Goal: Task Accomplishment & Management: Complete application form

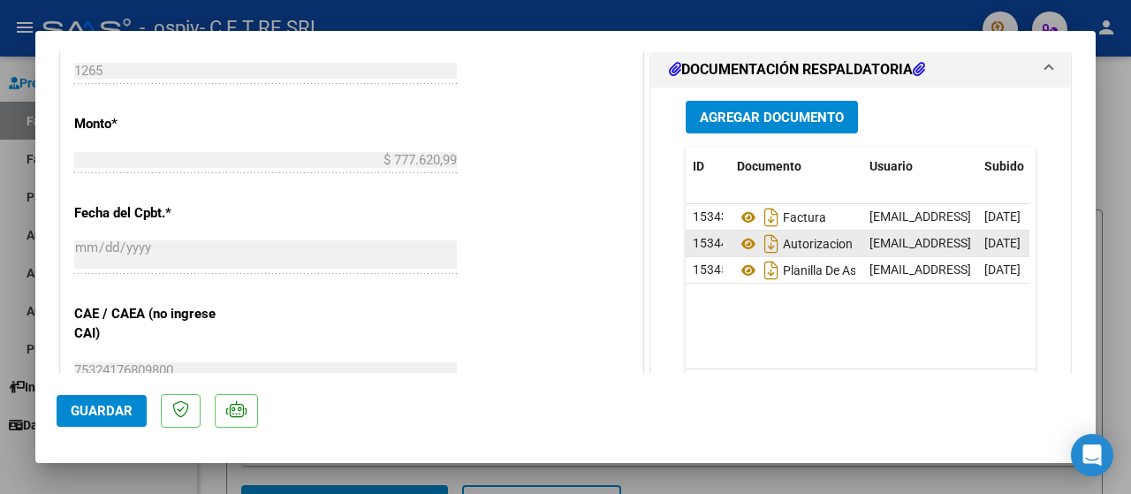
scroll to position [884, 0]
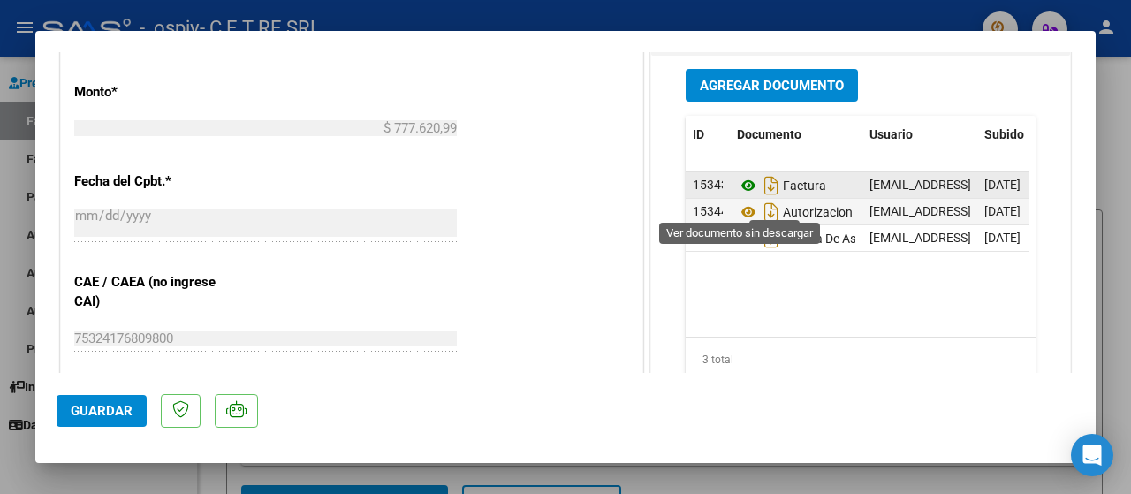
click at [741, 196] on icon at bounding box center [748, 185] width 23 height 21
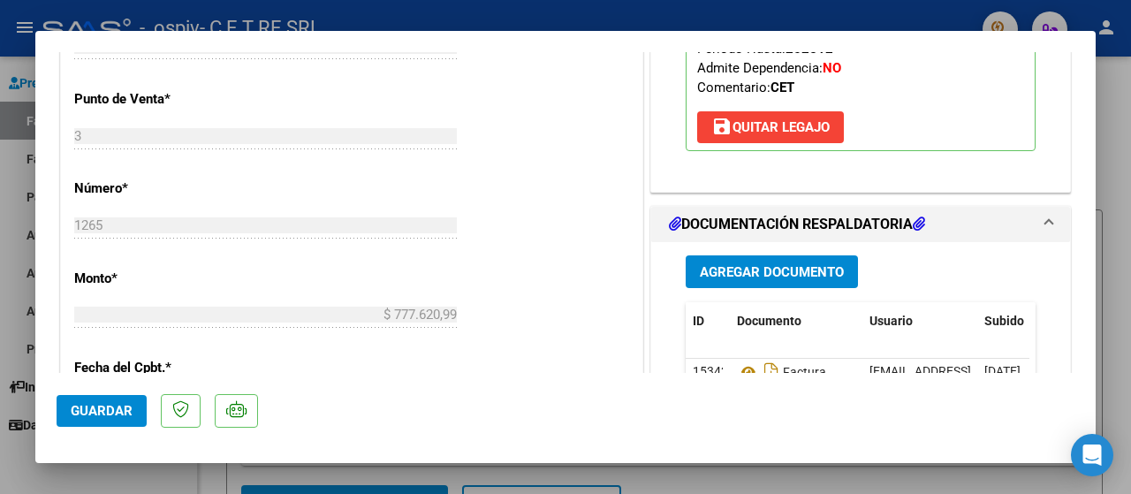
scroll to position [707, 0]
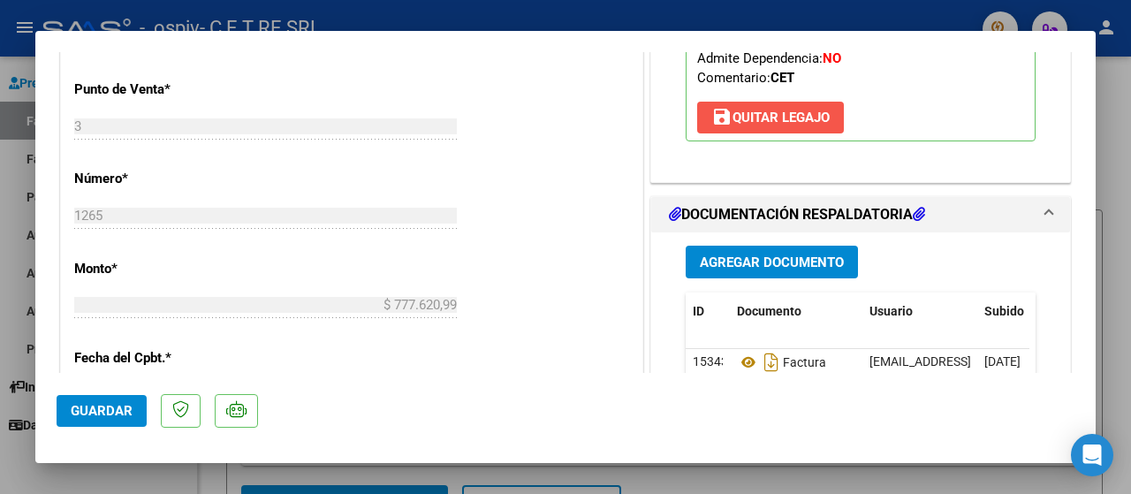
click at [736, 126] on span "save [PERSON_NAME]" at bounding box center [771, 118] width 118 height 16
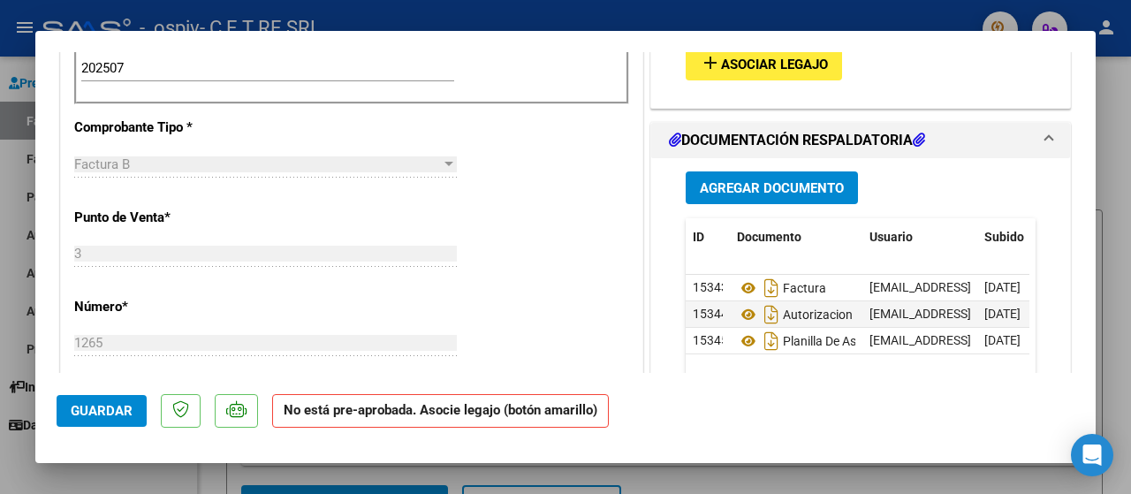
scroll to position [639, 0]
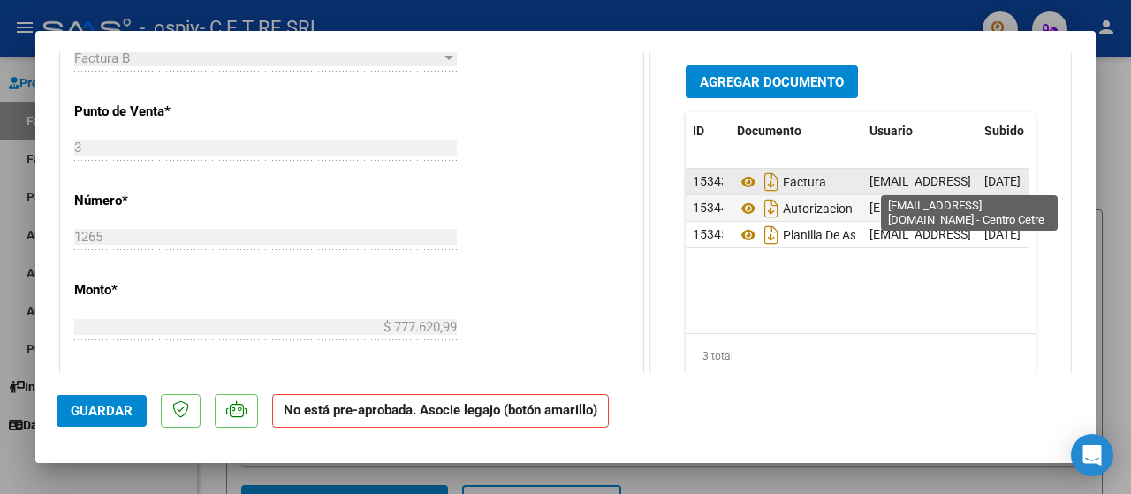
click at [879, 179] on span "[EMAIL_ADDRESS][DOMAIN_NAME] - Centro Cetre" at bounding box center [1007, 181] width 274 height 14
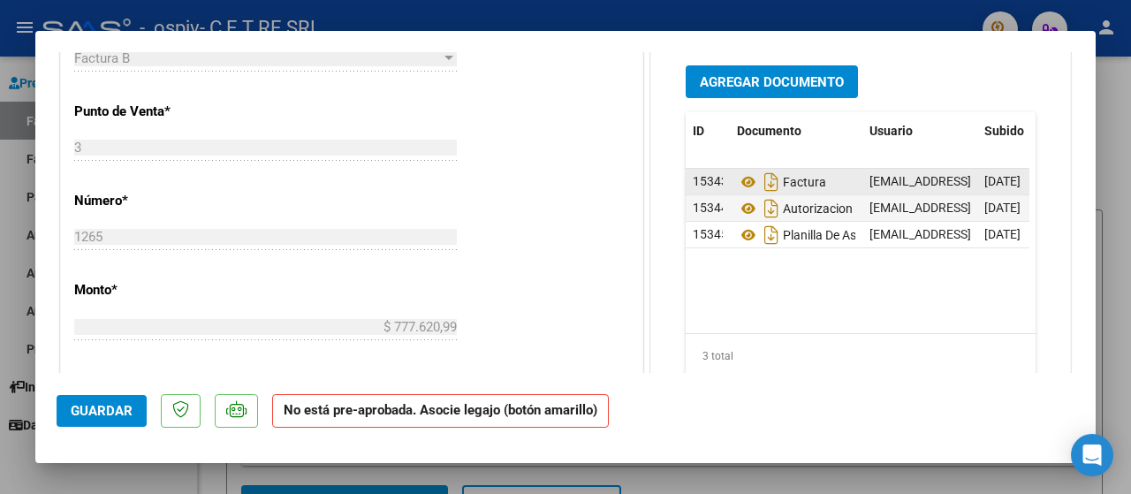
click at [694, 176] on span "15343" at bounding box center [710, 181] width 35 height 14
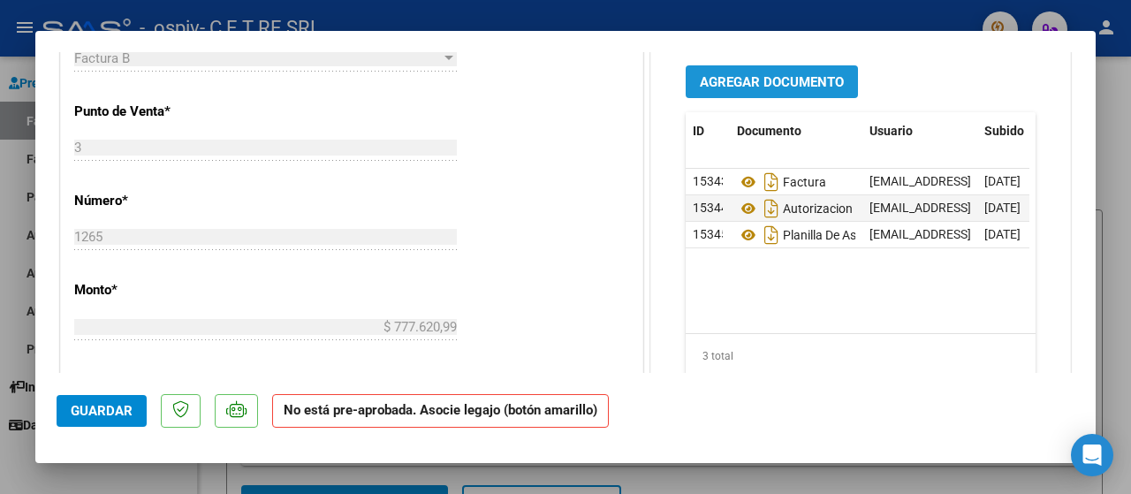
click at [740, 92] on button "Agregar Documento" at bounding box center [772, 81] width 172 height 33
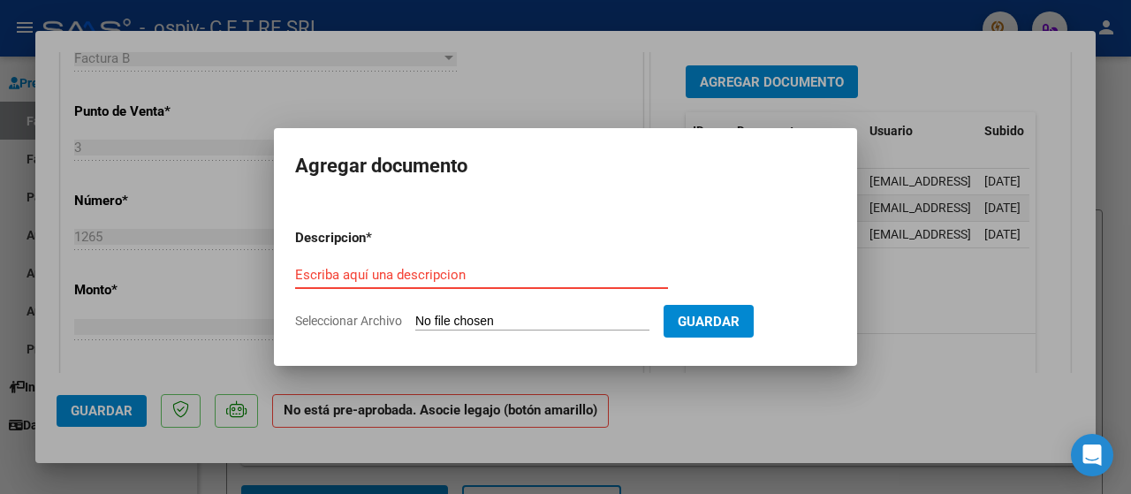
click at [476, 275] on input "Escriba aquí una descripcion" at bounding box center [481, 275] width 373 height 16
type input "factura corregida."
type input "C:\fakepath\30708604484_6_0003_00001265.pdf"
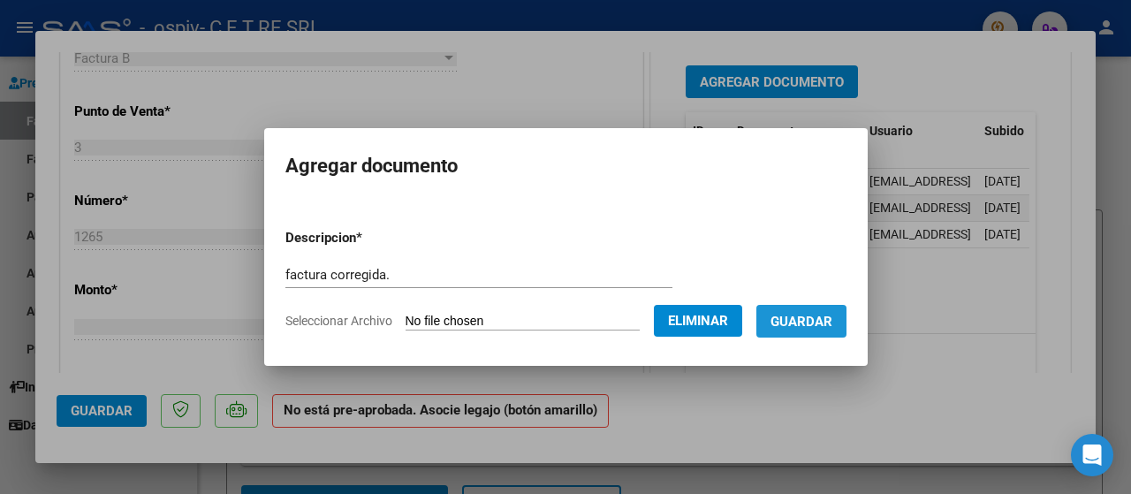
click at [803, 332] on button "Guardar" at bounding box center [802, 321] width 90 height 33
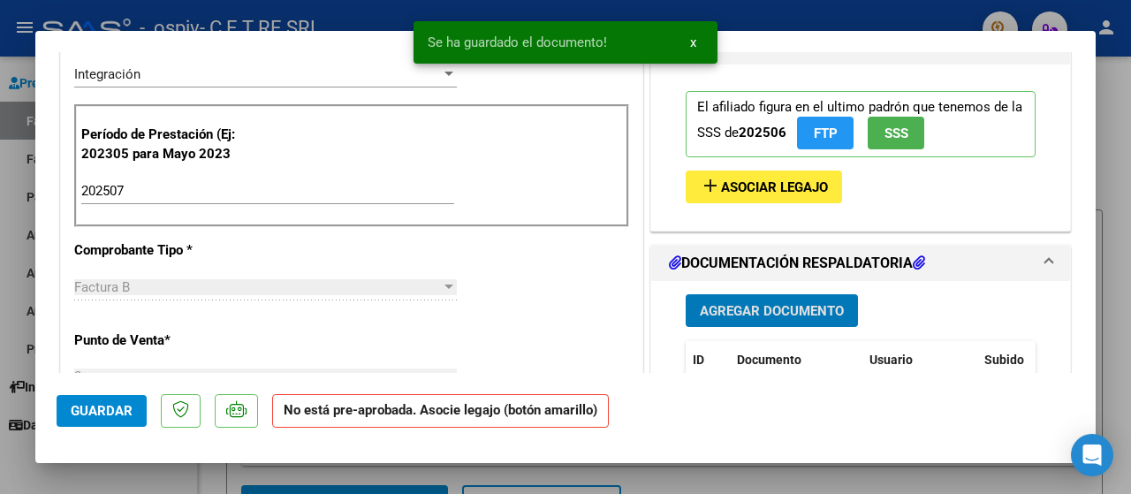
scroll to position [374, 0]
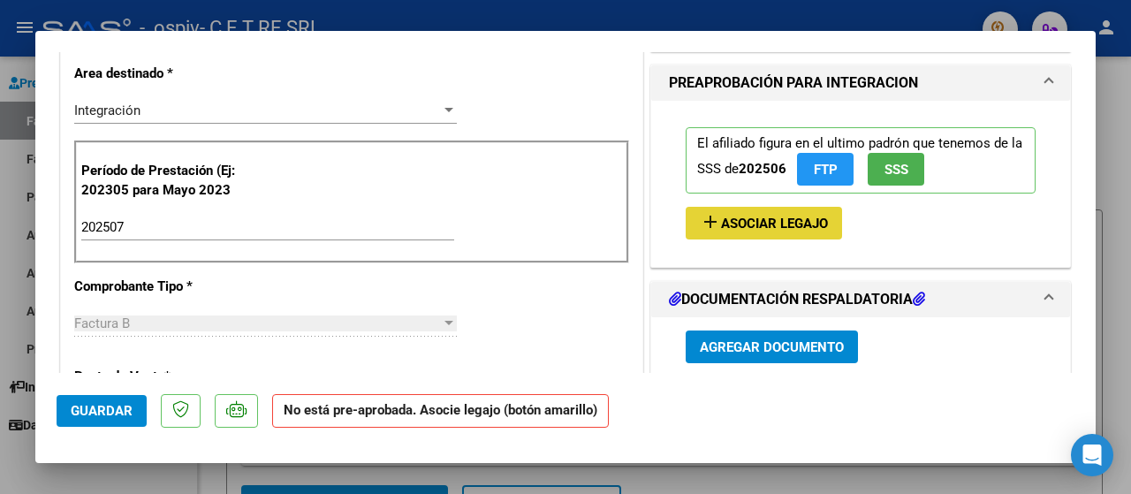
click at [801, 219] on span "Asociar Legajo" at bounding box center [774, 224] width 107 height 16
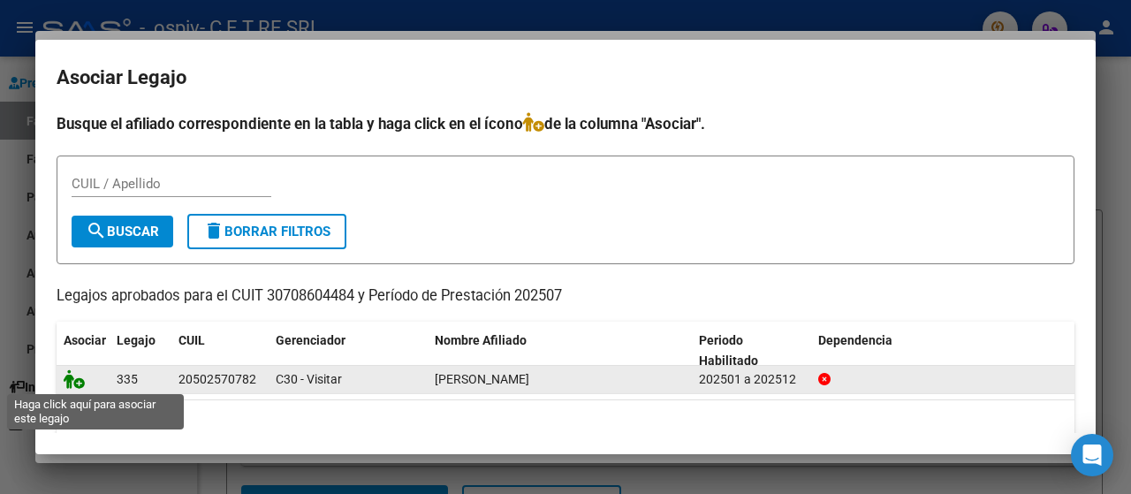
click at [75, 381] on icon at bounding box center [74, 378] width 21 height 19
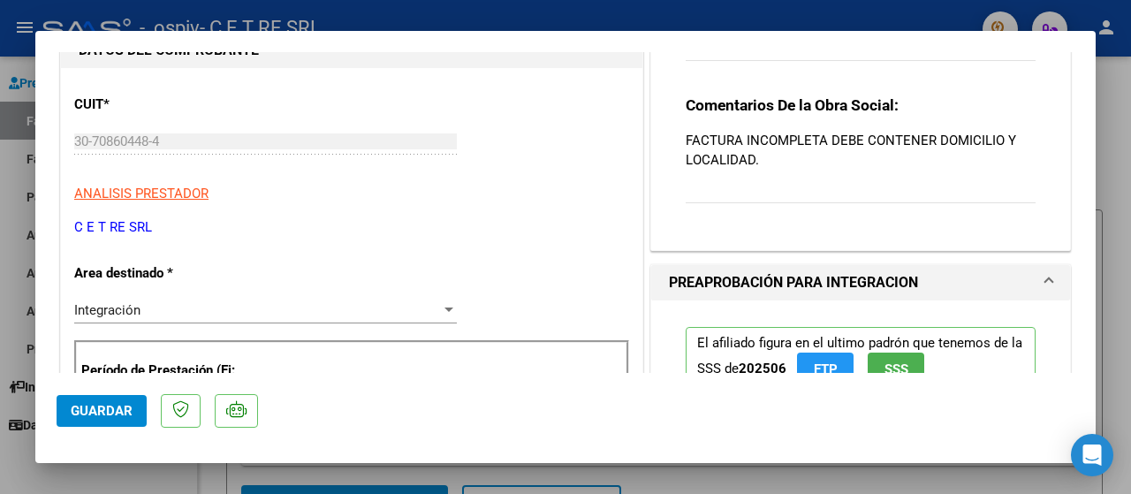
scroll to position [156, 0]
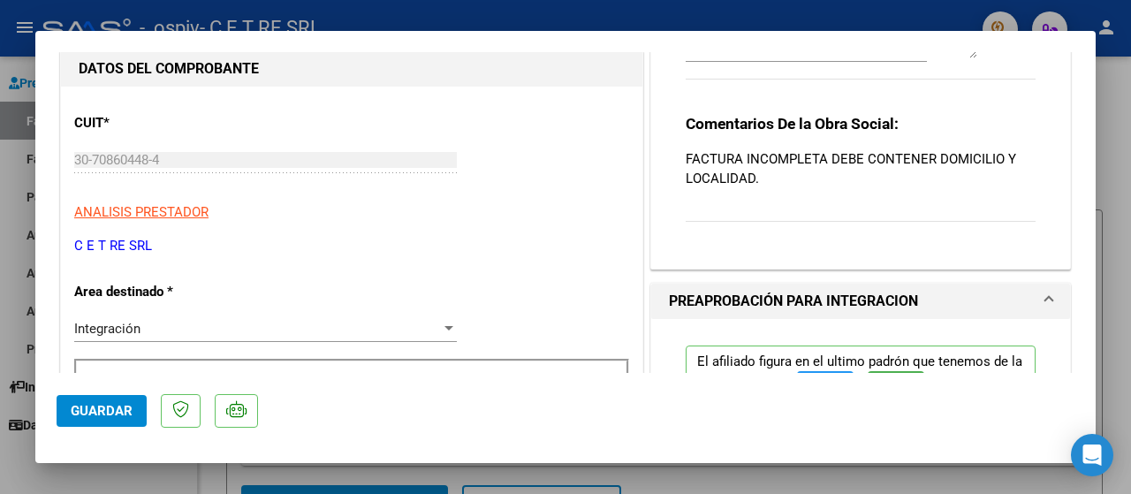
click at [98, 412] on span "Guardar" at bounding box center [102, 411] width 62 height 16
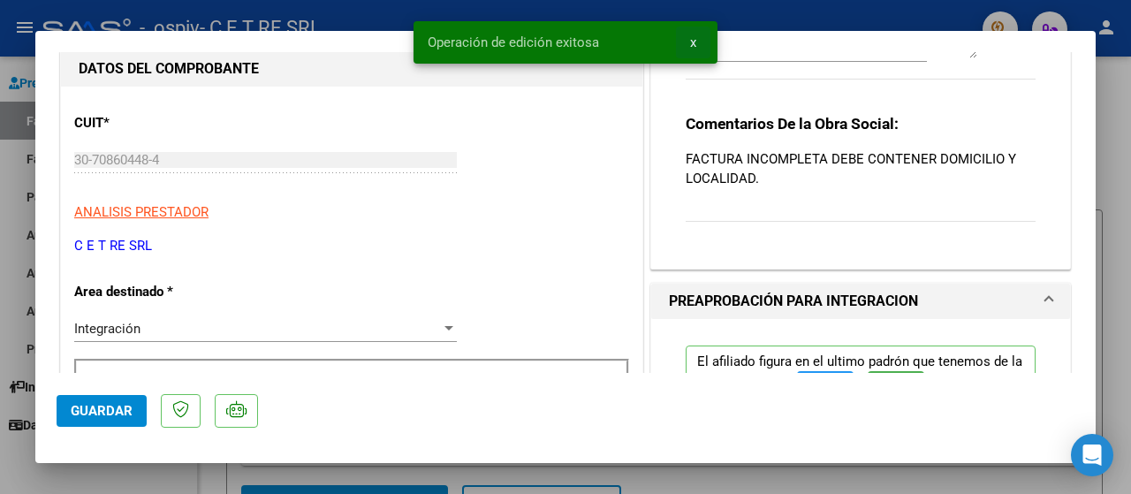
click at [694, 40] on span "x" at bounding box center [693, 42] width 6 height 16
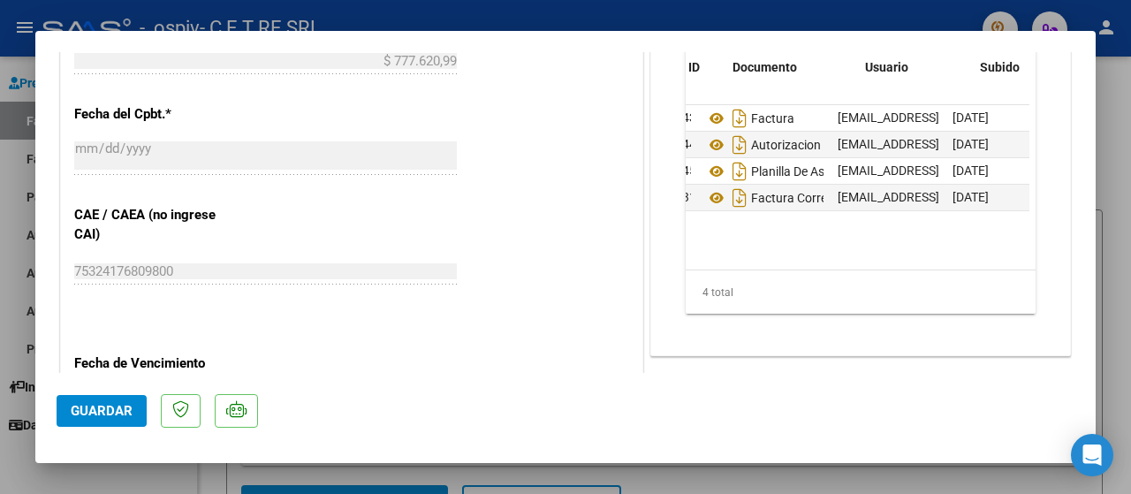
scroll to position [0, 0]
